Goal: Task Accomplishment & Management: Manage account settings

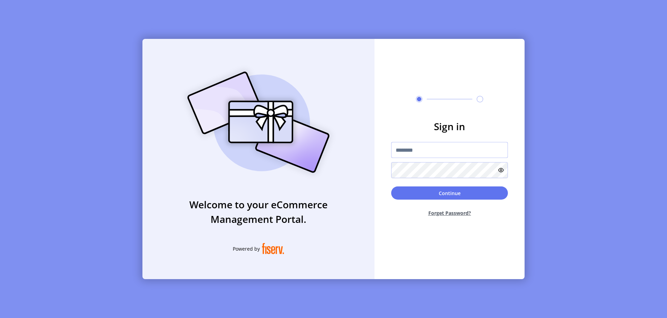
click at [449, 150] on input "text" at bounding box center [449, 150] width 117 height 16
type input "**********"
click at [449, 193] on button "Continue" at bounding box center [449, 193] width 117 height 13
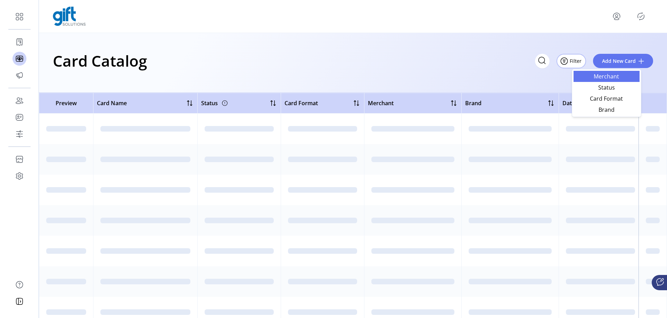
click at [606, 75] on span "Merchant" at bounding box center [607, 77] width 58 height 6
